Goal: Task Accomplishment & Management: Manage account settings

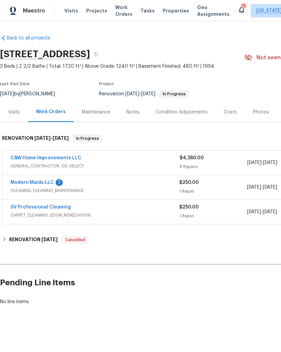
click at [45, 184] on link "Modern Maids LLC" at bounding box center [31, 182] width 43 height 5
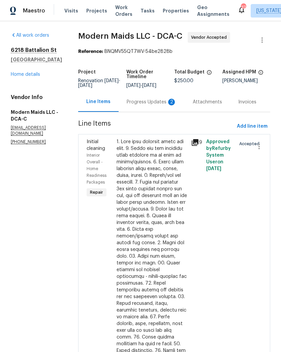
click at [163, 112] on div "Progress Updates 2" at bounding box center [152, 102] width 66 height 20
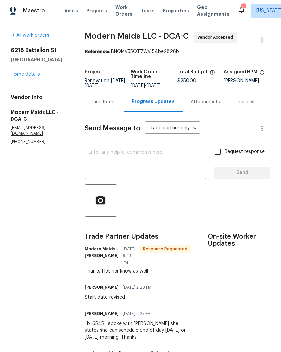
click at [25, 72] on link "Home details" at bounding box center [25, 74] width 29 height 5
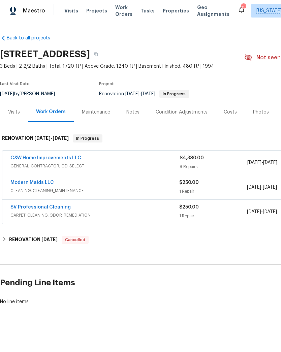
click at [141, 187] on div "Modern Maids LLC" at bounding box center [94, 183] width 169 height 8
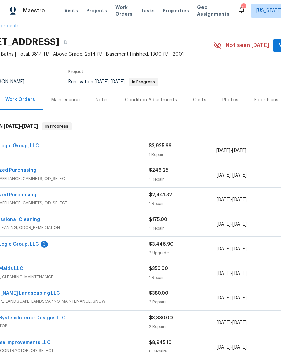
scroll to position [15, 21]
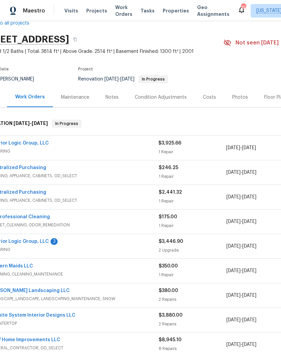
click at [30, 240] on link "Interior Logic Group, LLC" at bounding box center [19, 241] width 59 height 5
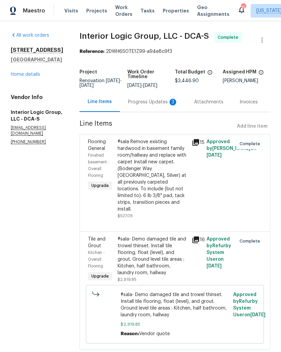
click at [152, 105] on div "Progress Updates 3" at bounding box center [153, 102] width 50 height 7
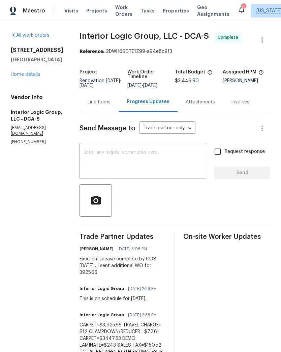
click at [26, 81] on div "All work orders 9702 Spinnaker St Cheltenham, MD 20623 Home details Vendor Info…" at bounding box center [37, 88] width 53 height 113
click at [24, 76] on link "Home details" at bounding box center [25, 74] width 29 height 5
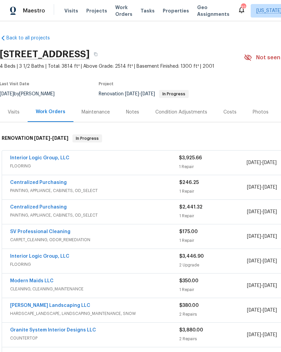
scroll to position [0, 0]
click at [153, 169] on span "FLOORING" at bounding box center [94, 166] width 169 height 7
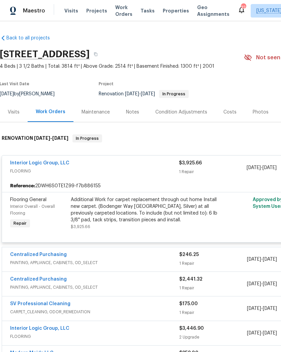
click at [141, 222] on div "Additional Work for carpet replacement through out home Install new carpet. (Bo…" at bounding box center [144, 209] width 147 height 27
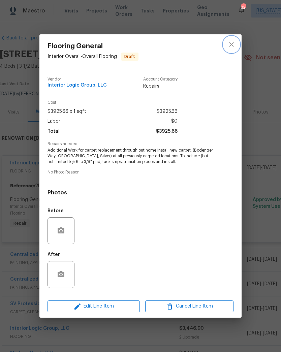
click at [233, 44] on icon "close" at bounding box center [231, 44] width 8 height 8
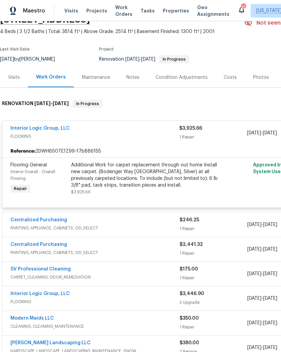
scroll to position [35, 0]
click at [153, 177] on div "Additional Work for carpet replacement through out home Install new carpet. (Bo…" at bounding box center [144, 175] width 147 height 27
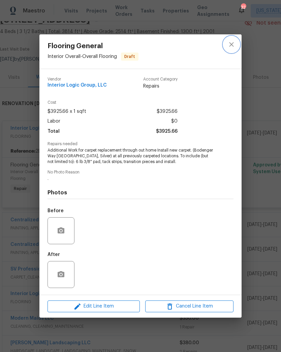
click at [233, 45] on icon "close" at bounding box center [231, 44] width 8 height 8
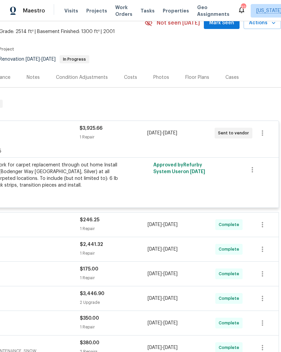
scroll to position [35, 100]
click at [263, 137] on button "button" at bounding box center [262, 133] width 16 height 16
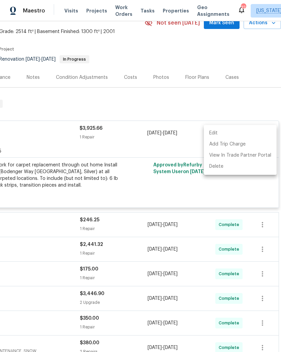
click at [209, 197] on div at bounding box center [140, 176] width 281 height 352
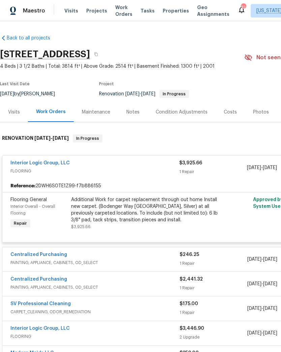
scroll to position [0, 0]
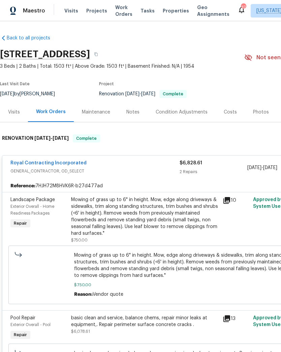
click at [132, 114] on div "Notes" at bounding box center [132, 112] width 13 height 7
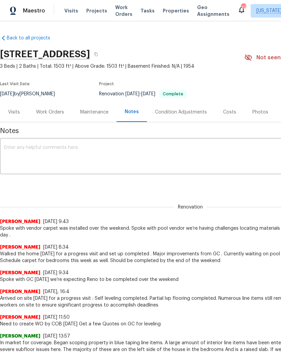
click at [156, 160] on textarea at bounding box center [190, 157] width 372 height 24
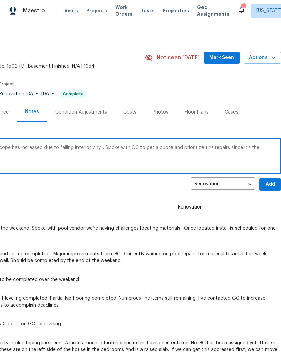
scroll to position [0, 100]
type textarea "Arrived on site 8/30 and discovered pool scope has increased due to failing int…"
click at [269, 185] on span "Add" at bounding box center [270, 184] width 11 height 8
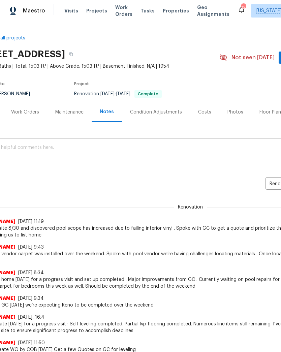
scroll to position [0, 25]
click at [35, 107] on div "Work Orders" at bounding box center [25, 112] width 44 height 20
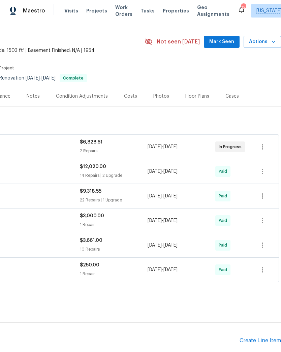
scroll to position [16, 100]
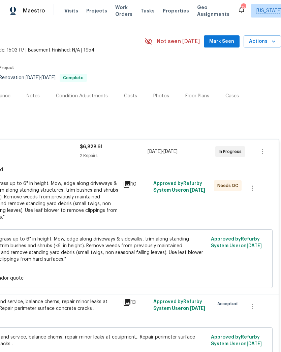
click at [86, 210] on div "Mowing of grass up to 6" in height. Mow, edge along driveways & sidewalks, trim…" at bounding box center [44, 200] width 147 height 40
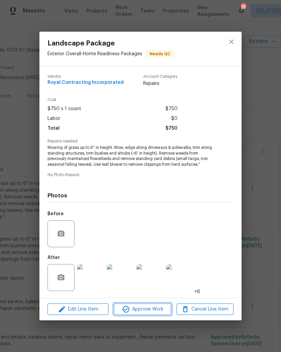
click at [146, 312] on span "Approve Work" at bounding box center [142, 309] width 53 height 8
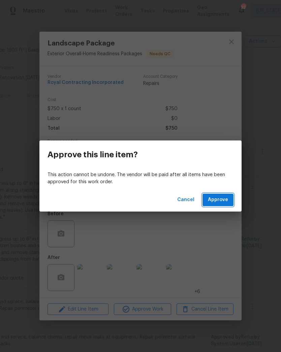
click at [225, 197] on span "Approve" at bounding box center [218, 200] width 20 height 8
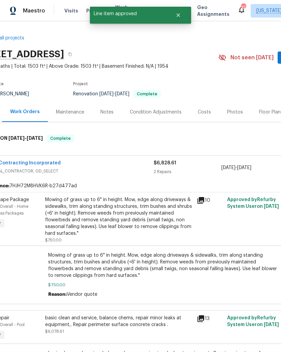
scroll to position [0, 28]
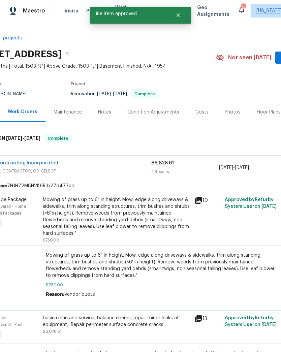
click at [129, 174] on div "Royal Contracting Incorporated GENERAL_CONTRACTOR, OD_SELECT" at bounding box center [66, 168] width 169 height 16
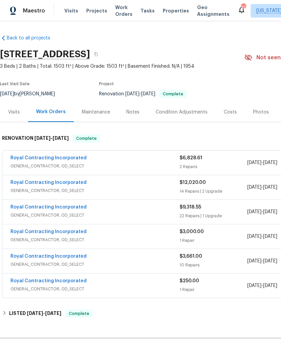
scroll to position [0, 0]
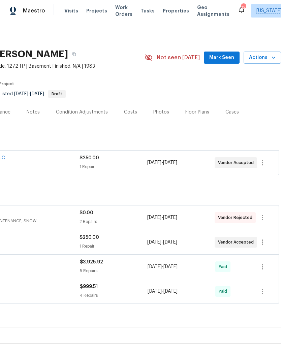
scroll to position [0, 100]
click at [267, 58] on span "Actions" at bounding box center [262, 58] width 27 height 8
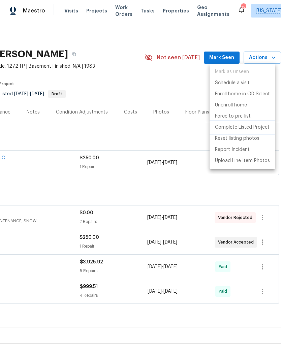
click at [228, 130] on p "Complete Listed Project" at bounding box center [242, 127] width 55 height 7
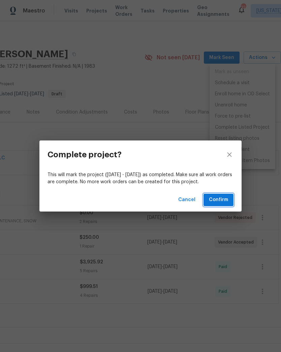
click at [222, 199] on span "Confirm" at bounding box center [218, 200] width 19 height 8
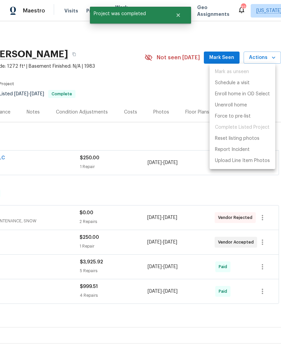
click at [158, 191] on div at bounding box center [140, 176] width 281 height 352
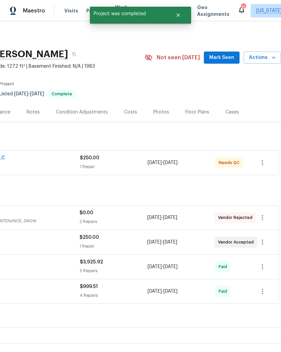
click at [138, 168] on div "1 Repair" at bounding box center [114, 166] width 68 height 7
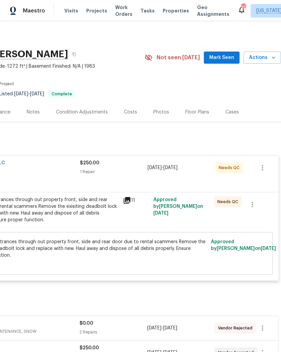
click at [145, 224] on div "11" at bounding box center [136, 213] width 30 height 38
click at [160, 251] on span "Rekey all entrances through out property front, side and rear door due to renta…" at bounding box center [90, 248] width 233 height 20
click at [147, 250] on span "Rekey all entrances through out property front, side and rear door due to renta…" at bounding box center [90, 248] width 233 height 20
click at [93, 213] on div "Rekey all entrances through out property front, side and rear door due to renta…" at bounding box center [44, 209] width 147 height 27
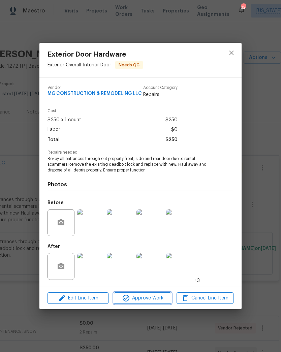
click at [153, 299] on span "Approve Work" at bounding box center [142, 298] width 53 height 8
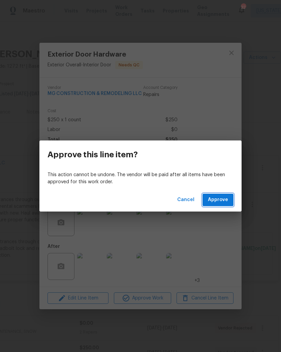
click at [222, 201] on span "Approve" at bounding box center [218, 200] width 20 height 8
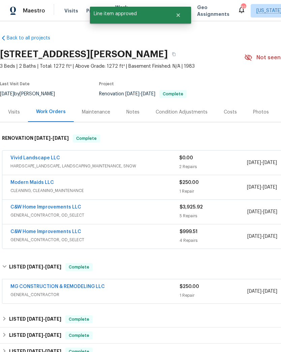
scroll to position [0, 0]
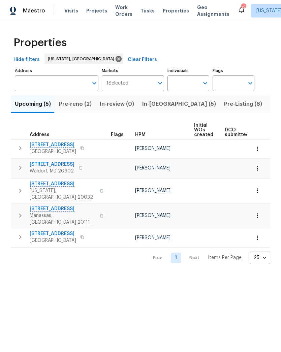
click at [75, 103] on span "Pre-reno (2)" at bounding box center [75, 103] width 33 height 9
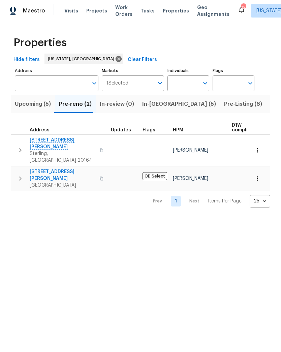
click at [153, 105] on span "In-[GEOGRAPHIC_DATA] (5)" at bounding box center [179, 103] width 74 height 9
